Goal: Find specific page/section: Find specific page/section

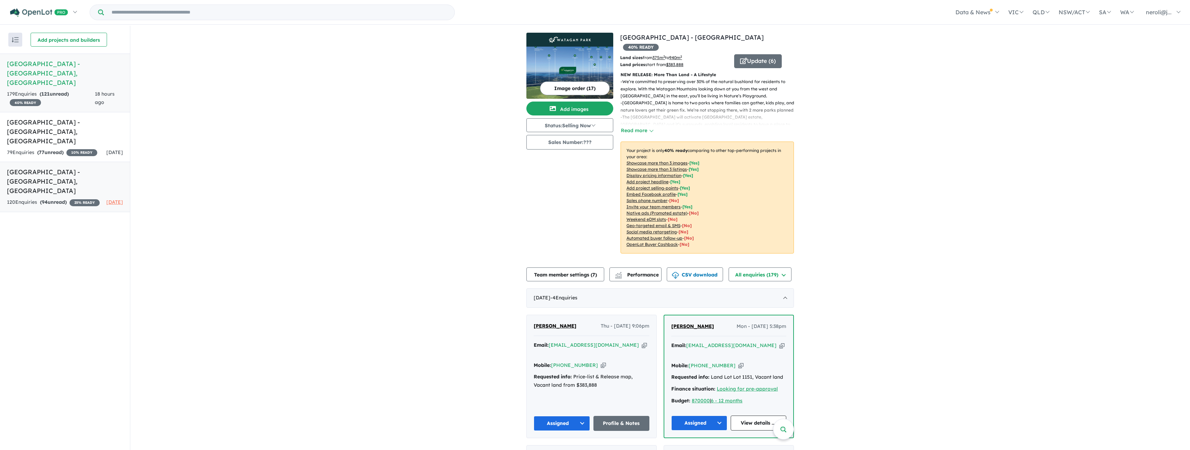
drag, startPoint x: 33, startPoint y: 152, endPoint x: 126, endPoint y: 150, distance: 93.2
click at [33, 167] on h5 "Mount View Grange Estate - Bellbird , NSW" at bounding box center [65, 181] width 116 height 28
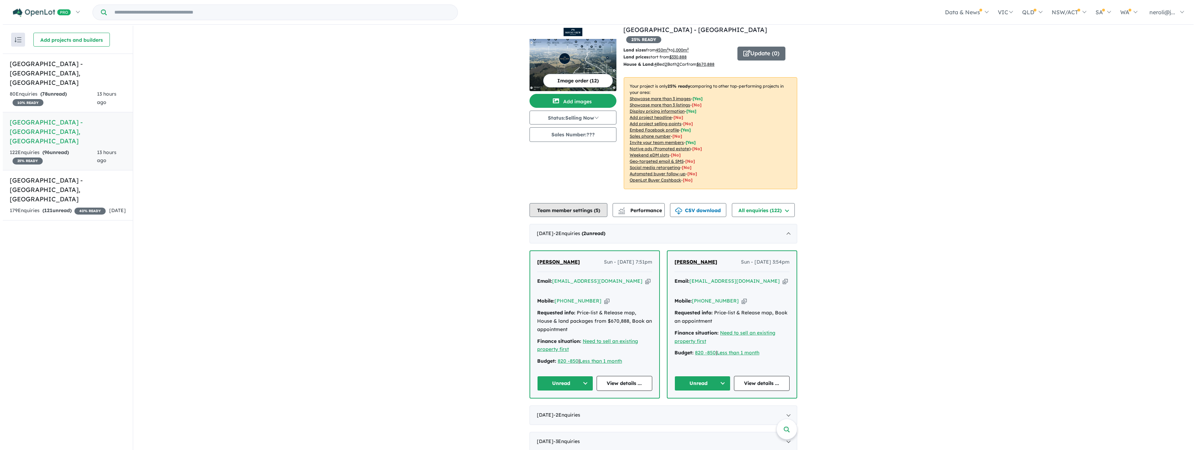
scroll to position [9, 0]
click at [593, 206] on span "5" at bounding box center [594, 209] width 3 height 6
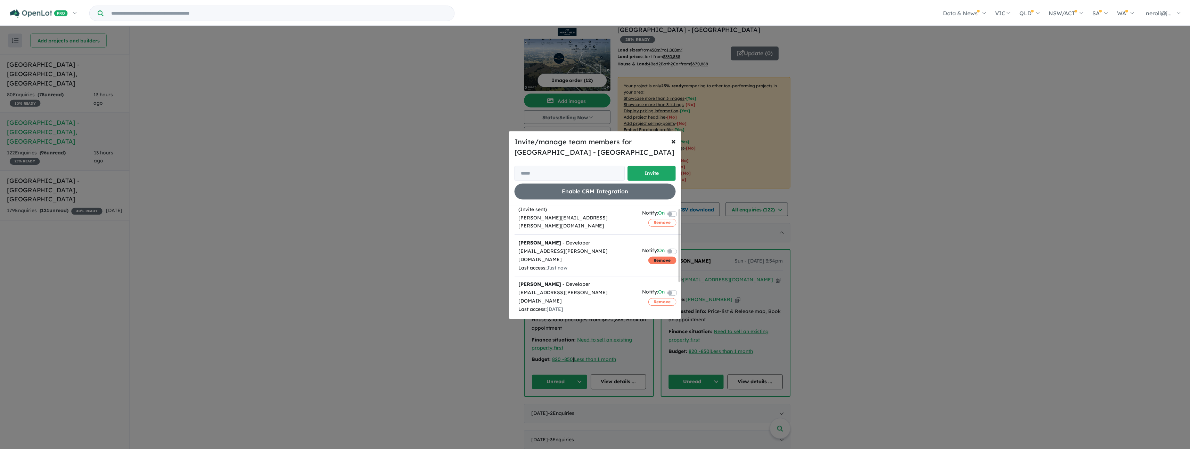
scroll to position [62, 0]
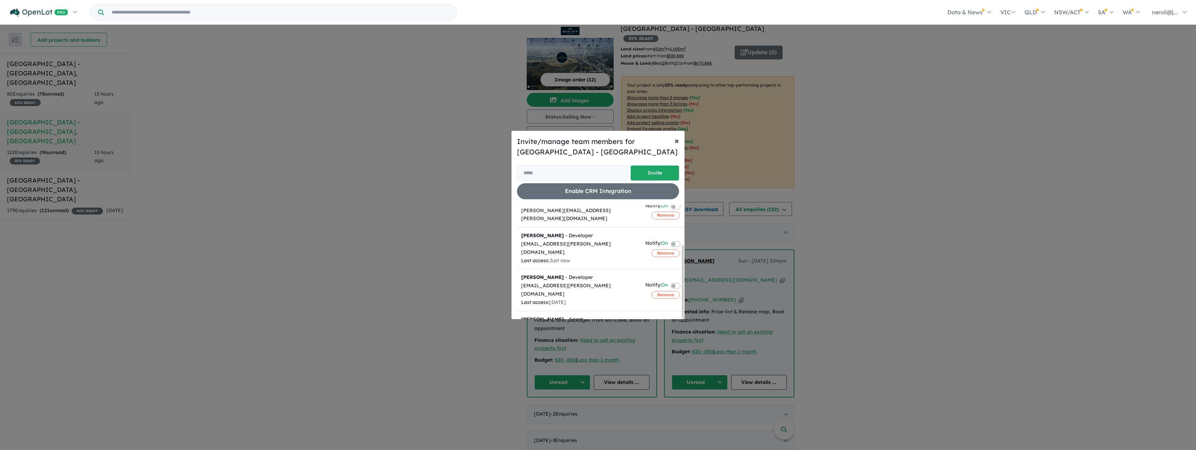
click at [676, 141] on span "×" at bounding box center [676, 140] width 5 height 10
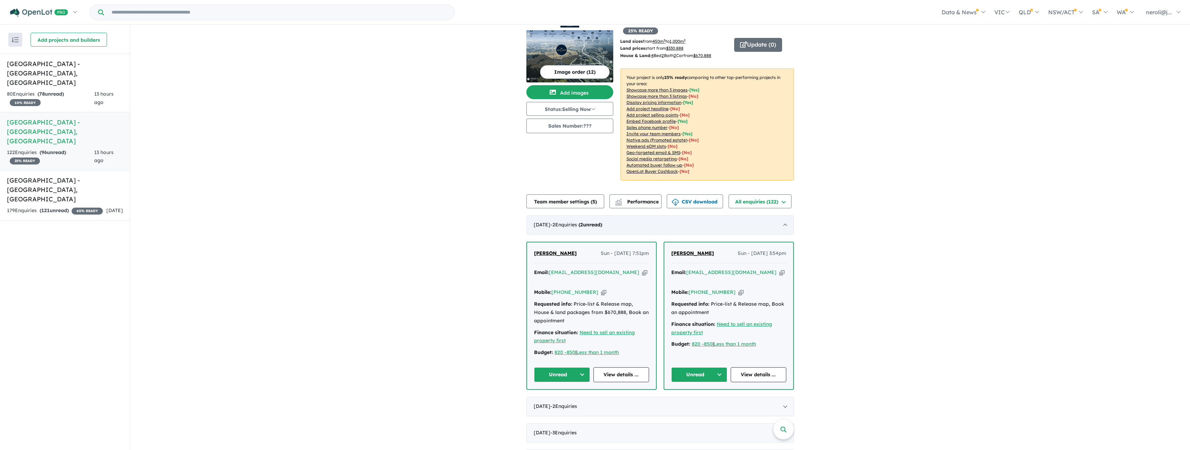
scroll to position [0, 0]
